Goal: Navigation & Orientation: Find specific page/section

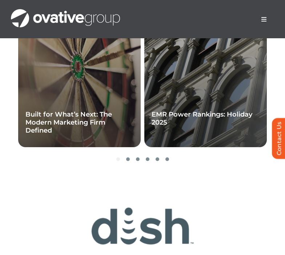
scroll to position [2312, 0]
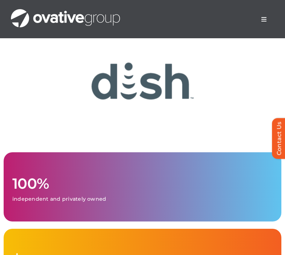
click at [264, 17] on span "Menu" at bounding box center [264, 19] width 6 height 6
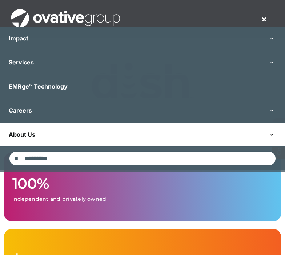
click at [216, 130] on link "About Us" at bounding box center [142, 135] width 285 height 24
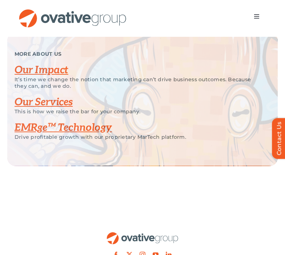
scroll to position [1483, 0]
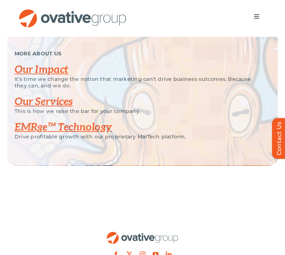
click at [41, 76] on link "Our Impact" at bounding box center [42, 70] width 54 height 12
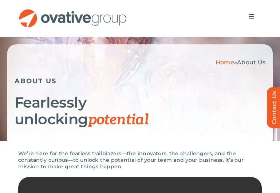
scroll to position [65, 0]
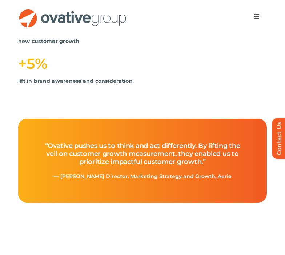
scroll to position [400, 0]
